Goal: Communication & Community: Participate in discussion

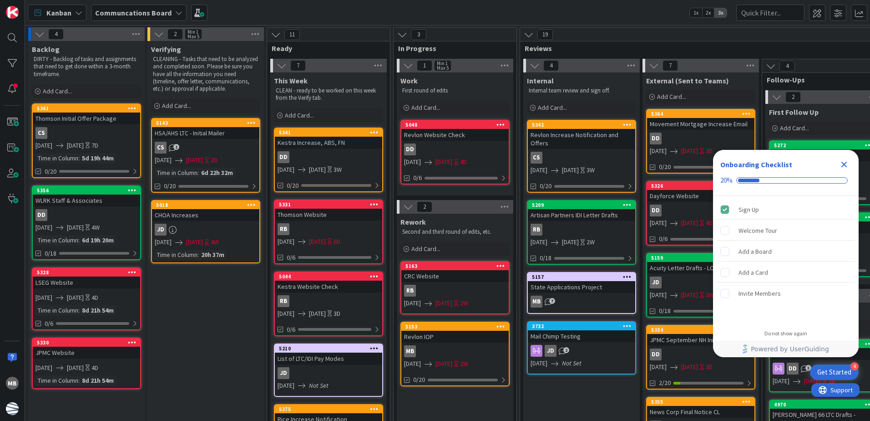
click at [844, 164] on icon "Close Checklist" at bounding box center [844, 165] width 6 height 6
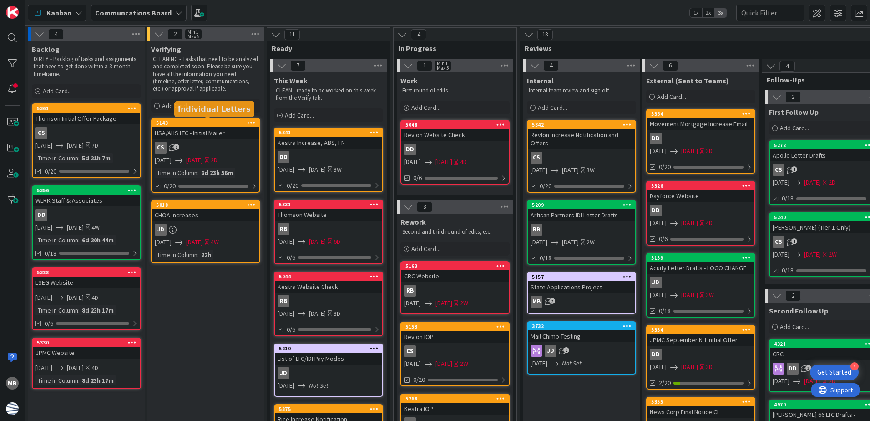
click at [200, 125] on div "5143" at bounding box center [207, 123] width 103 height 6
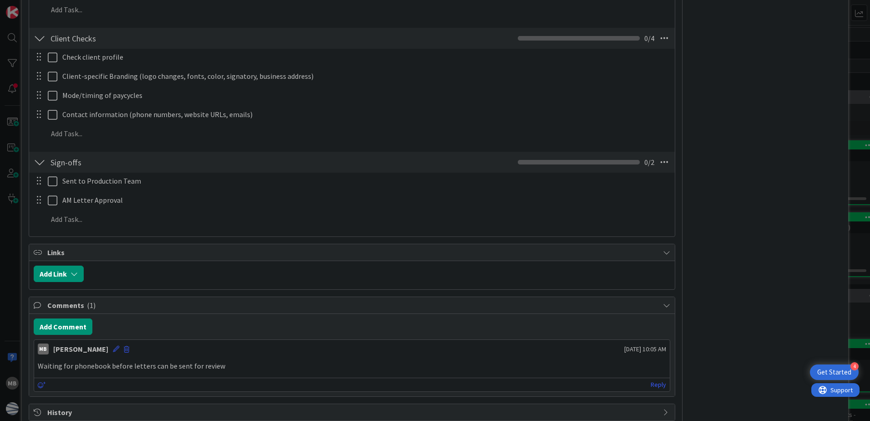
scroll to position [557, 0]
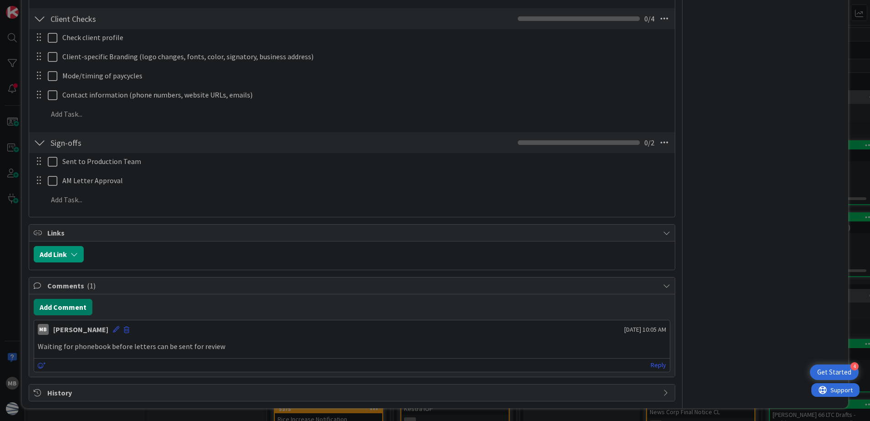
click at [78, 309] on button "Add Comment" at bounding box center [63, 307] width 59 height 16
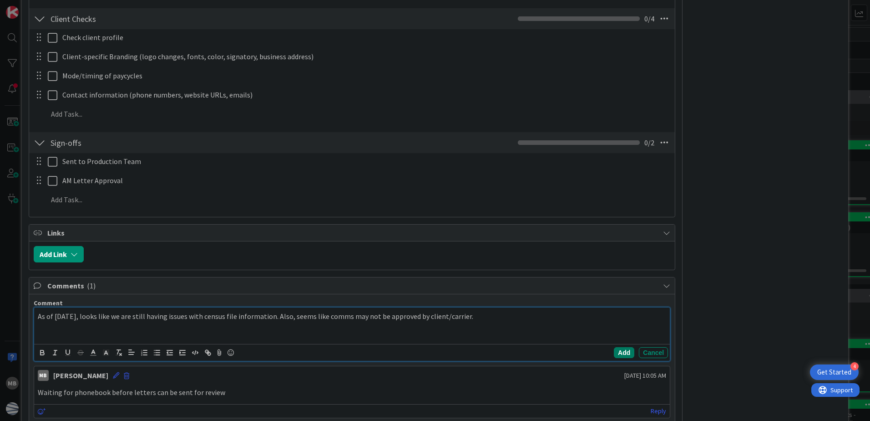
click at [614, 351] on button "Add" at bounding box center [624, 352] width 20 height 11
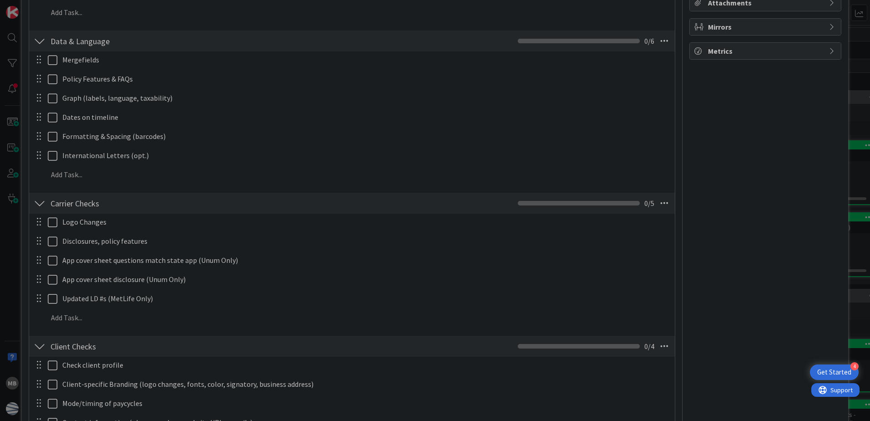
scroll to position [11, 0]
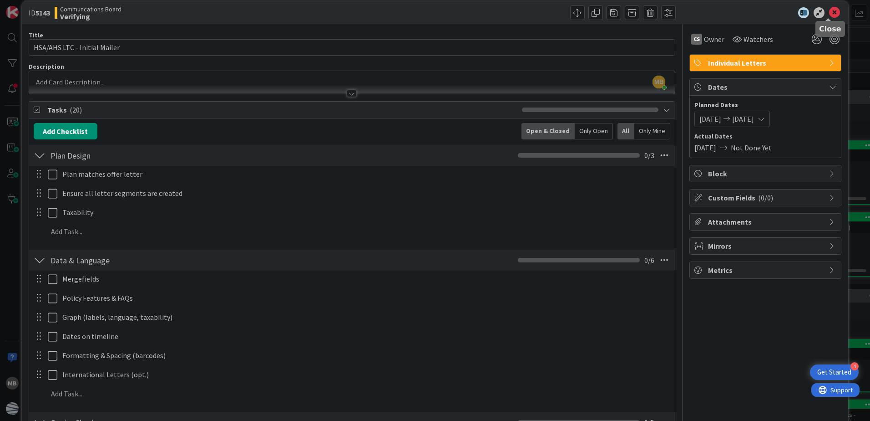
click at [830, 12] on icon at bounding box center [834, 12] width 11 height 11
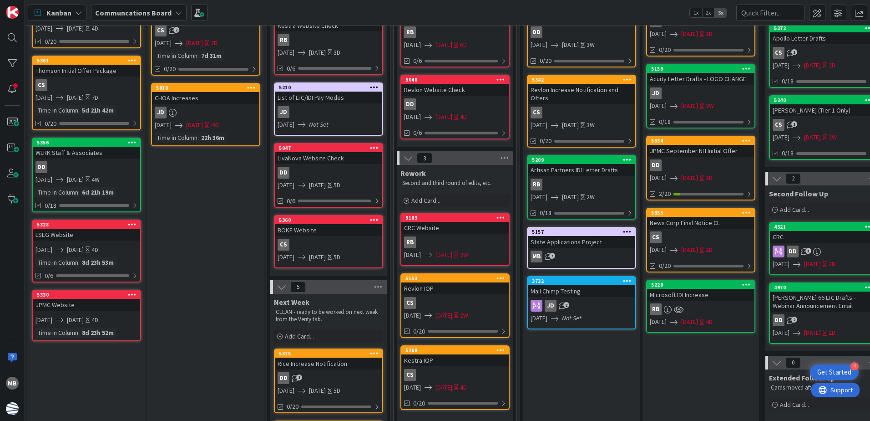
scroll to position [137, 0]
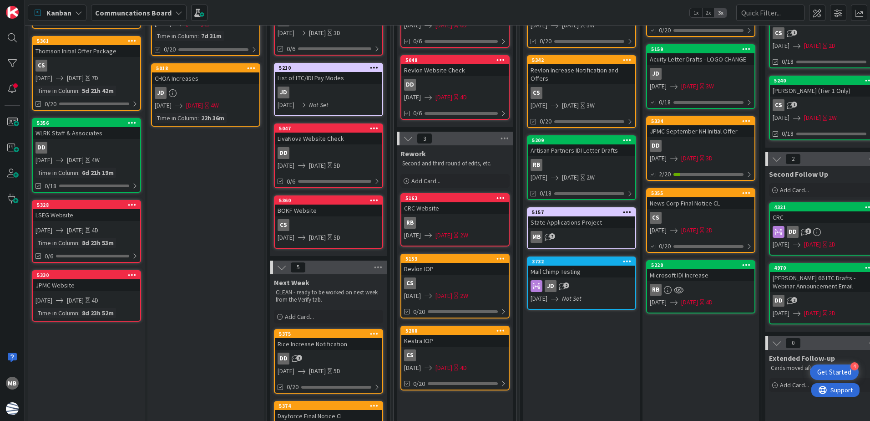
click at [603, 220] on div "State Applications Project" at bounding box center [581, 222] width 107 height 12
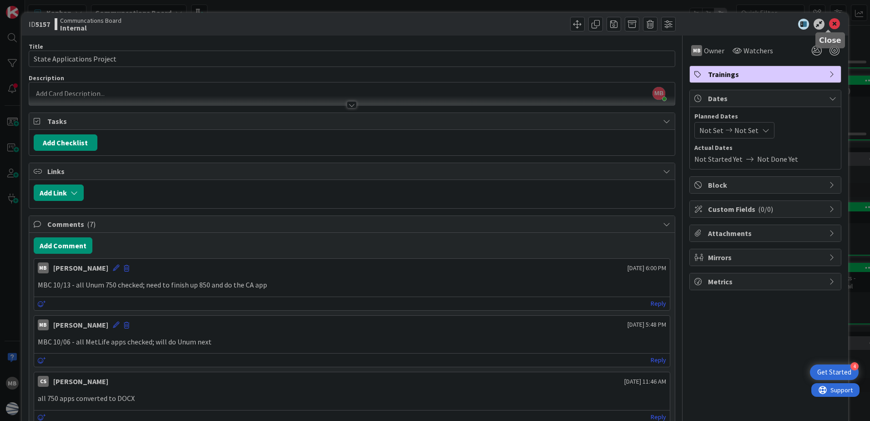
click at [829, 23] on icon at bounding box center [834, 24] width 11 height 11
